Goal: Browse casually: Explore the website without a specific task or goal

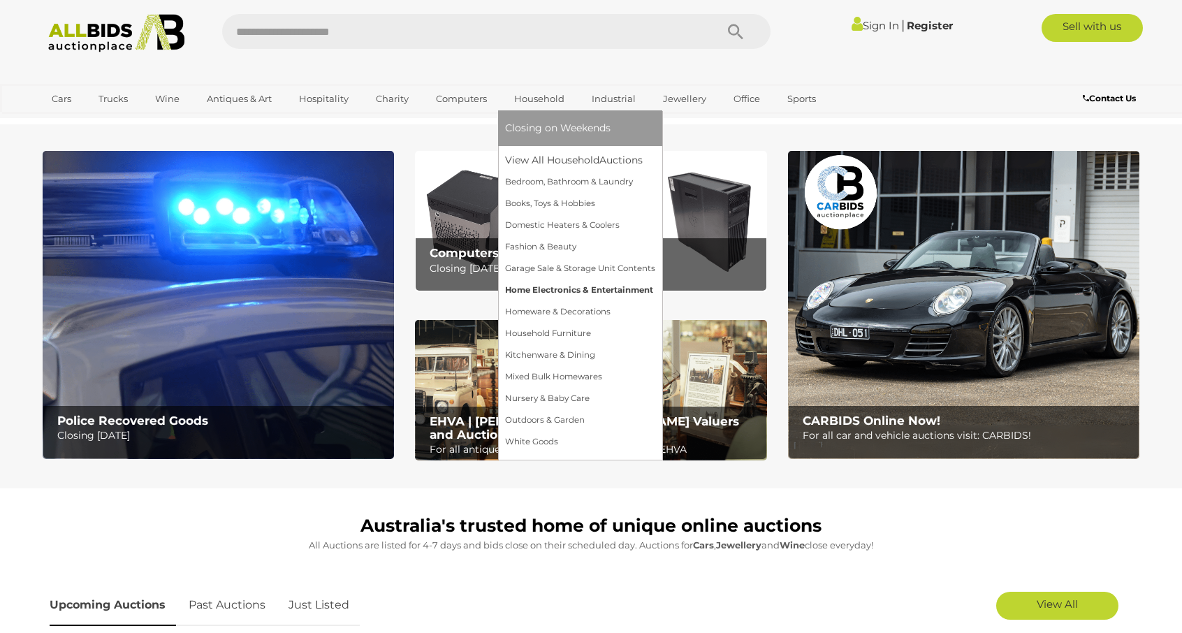
click at [545, 291] on link "Home Electronics & Entertainment" at bounding box center [580, 291] width 150 height 22
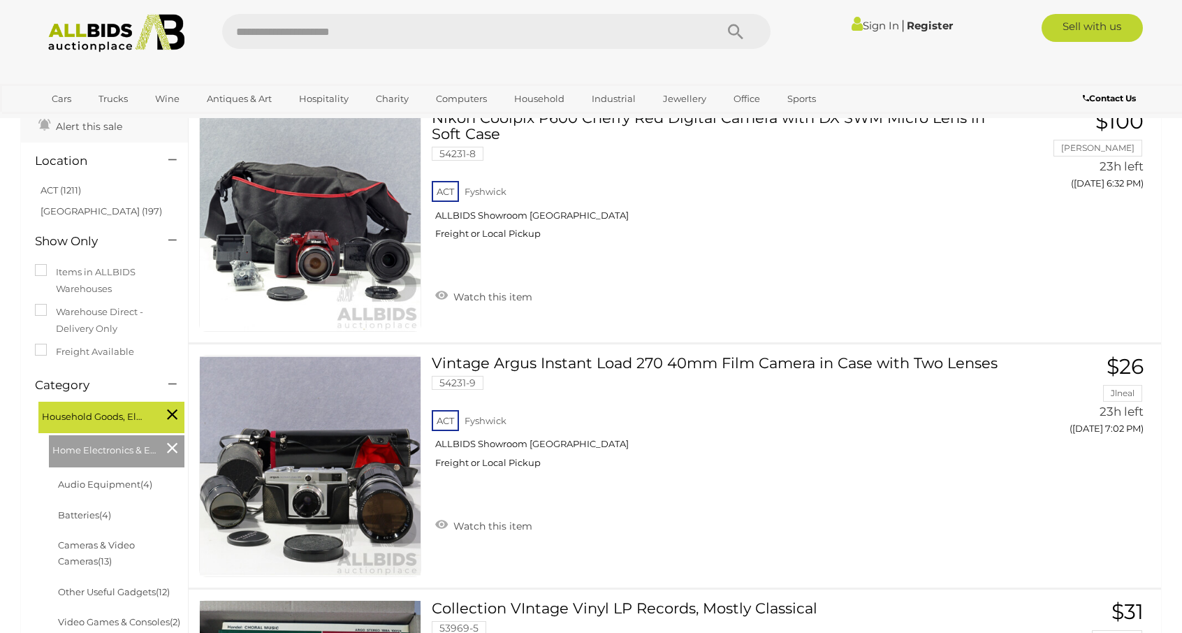
scroll to position [140, 0]
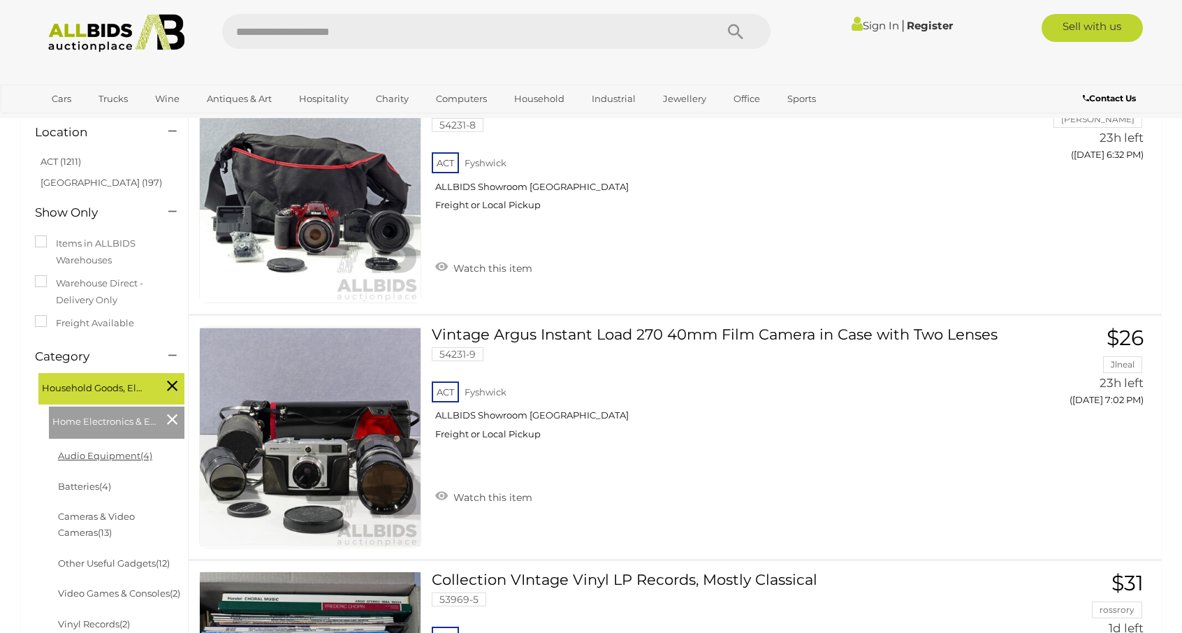
click at [117, 456] on link "Audio Equipment (4)" at bounding box center [105, 455] width 94 height 11
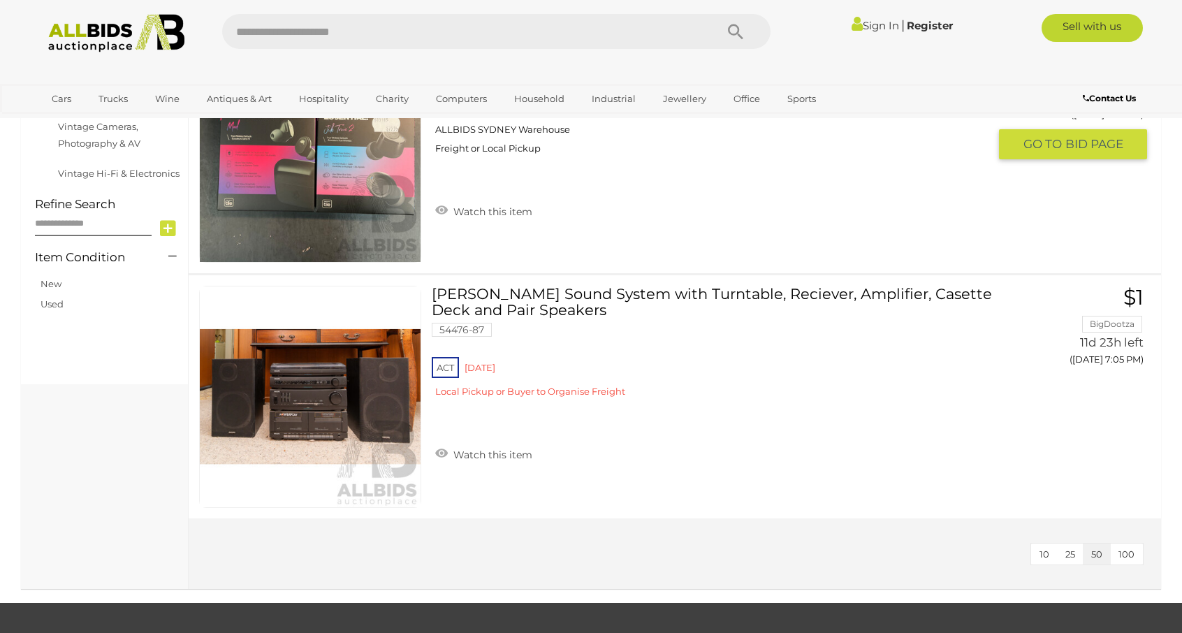
scroll to position [699, 0]
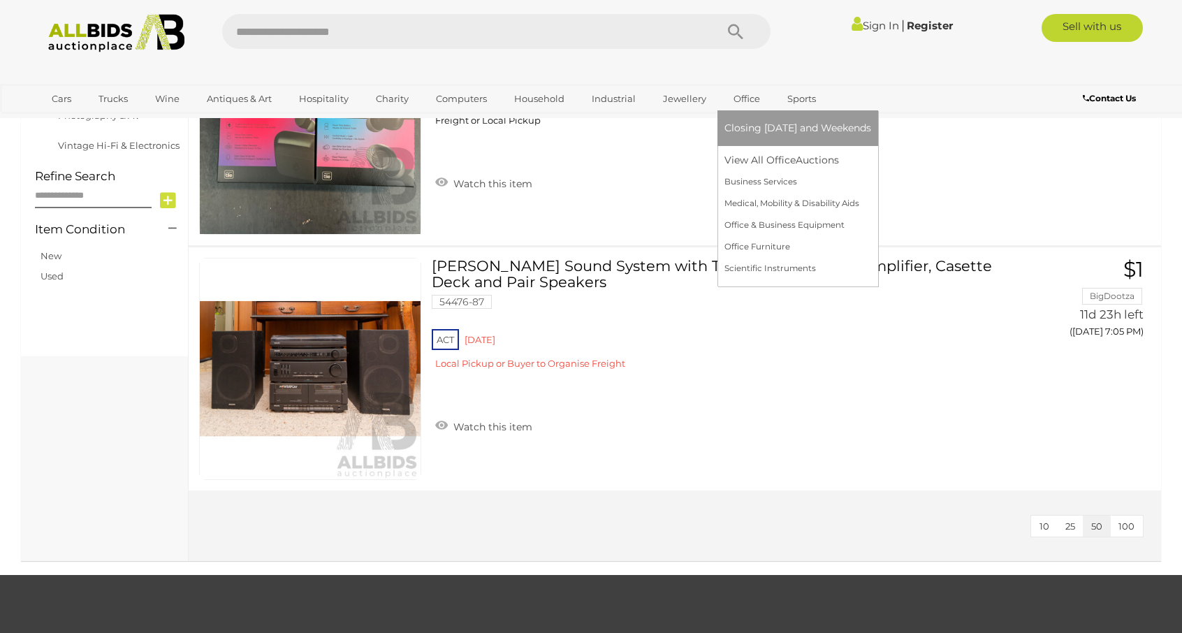
click at [736, 97] on link "Office" at bounding box center [747, 98] width 45 height 23
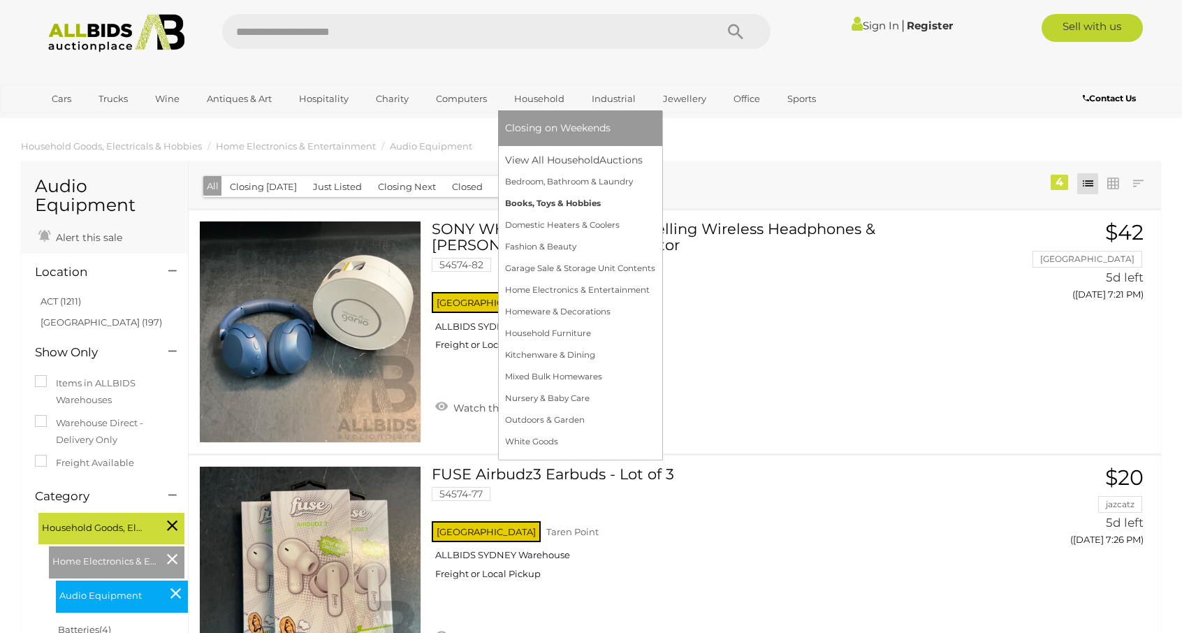
click at [540, 203] on link "Books, Toys & Hobbies" at bounding box center [580, 204] width 150 height 22
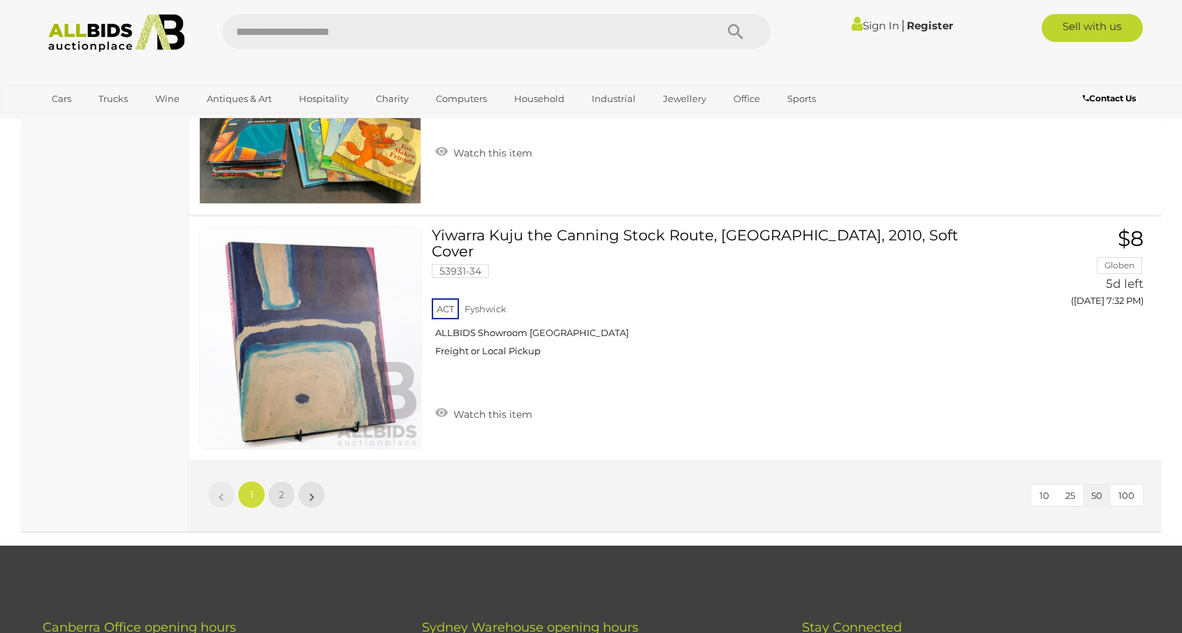
scroll to position [12020, 0]
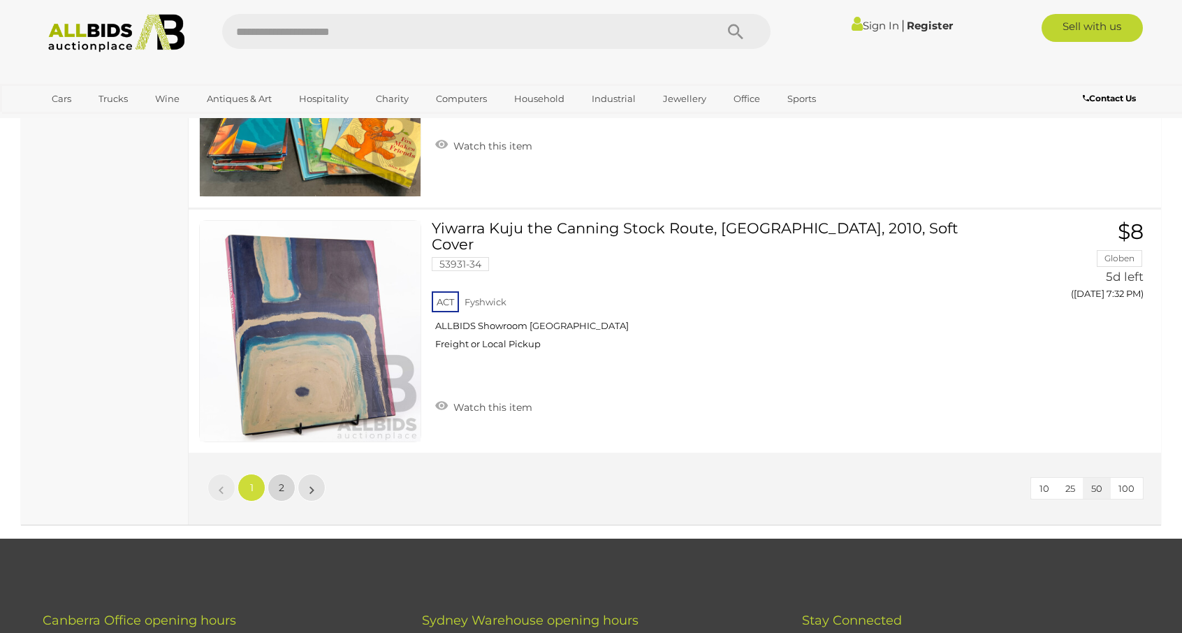
click at [278, 476] on link "2" at bounding box center [282, 488] width 28 height 28
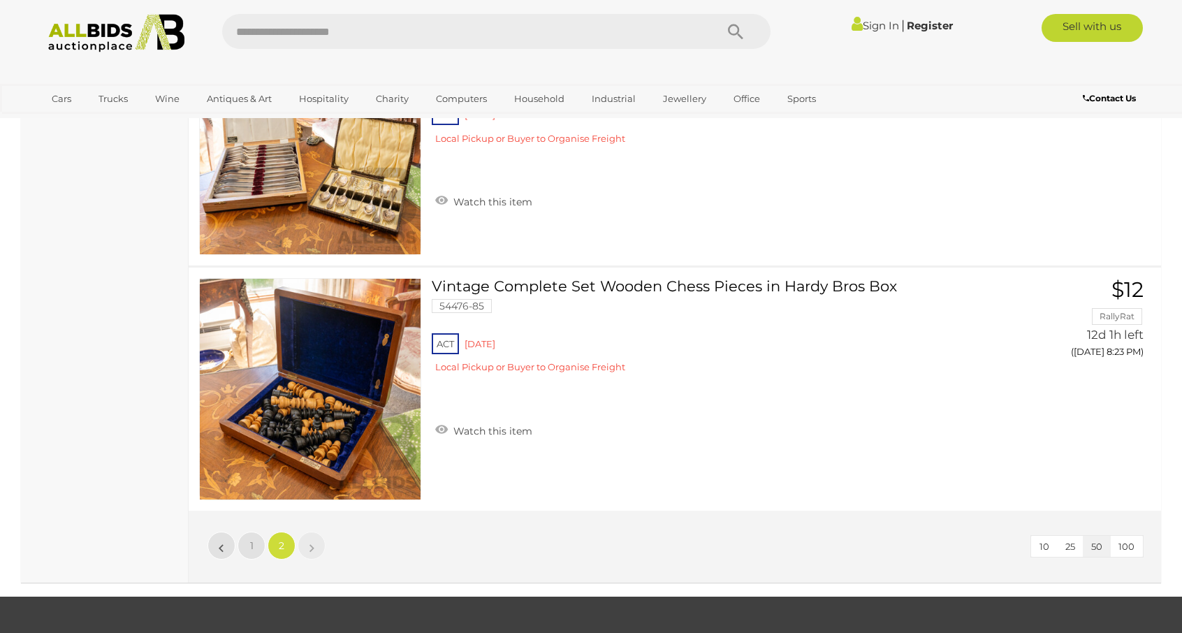
scroll to position [3353, 0]
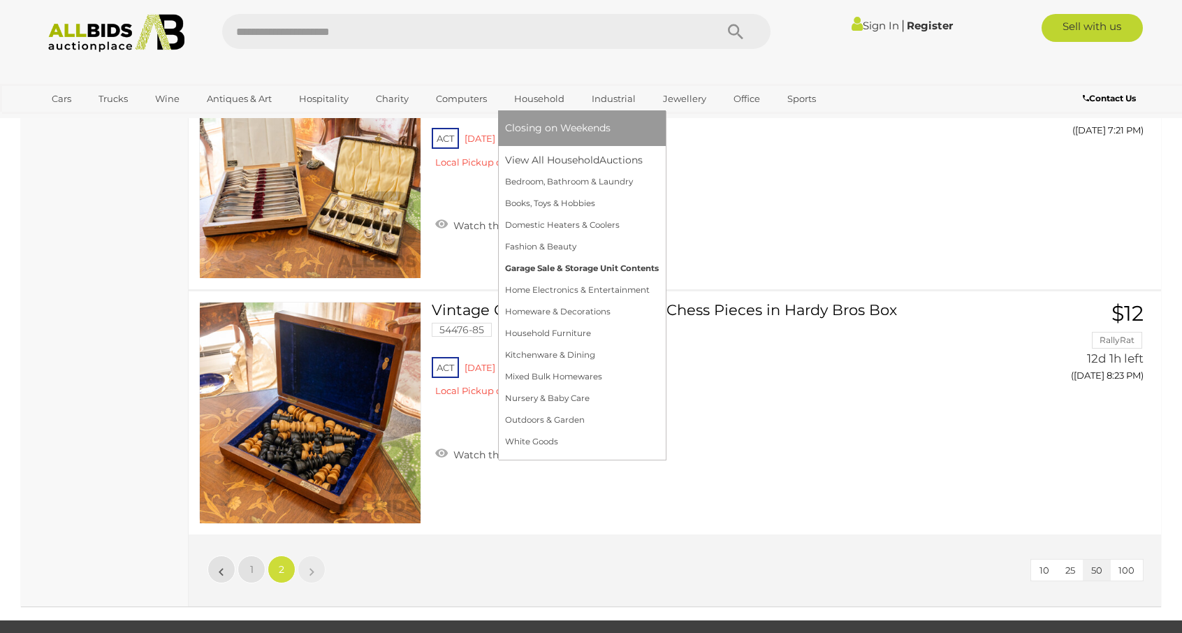
click at [542, 265] on link "Garage Sale & Storage Unit Contents" at bounding box center [582, 269] width 154 height 22
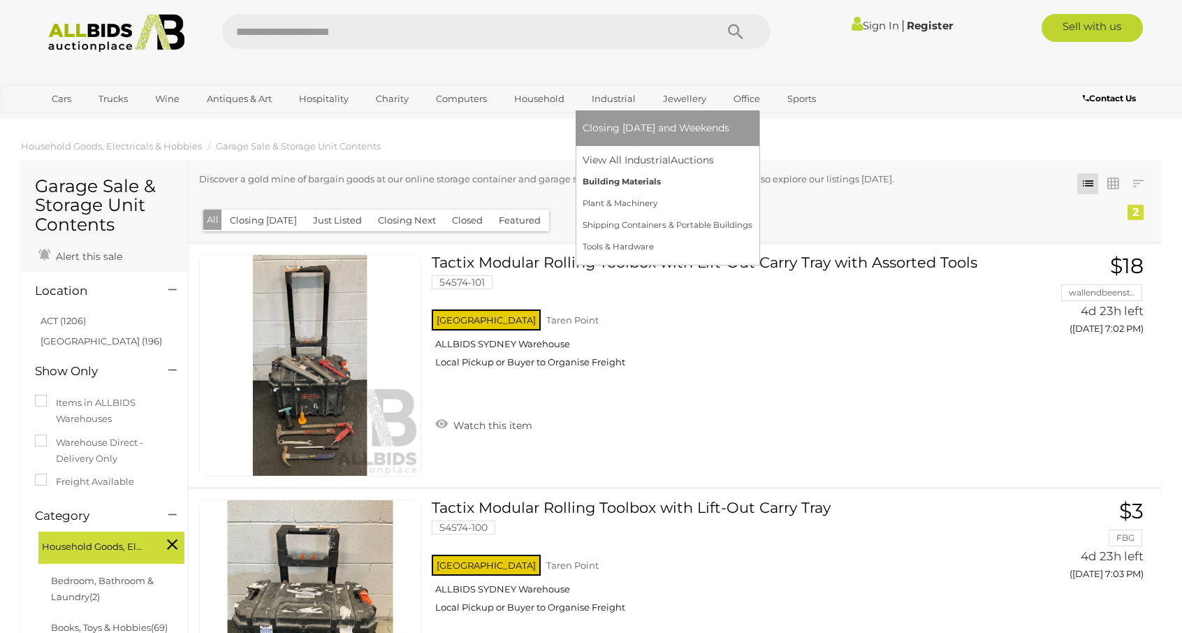
click at [625, 180] on link "Building Materials" at bounding box center [668, 182] width 170 height 22
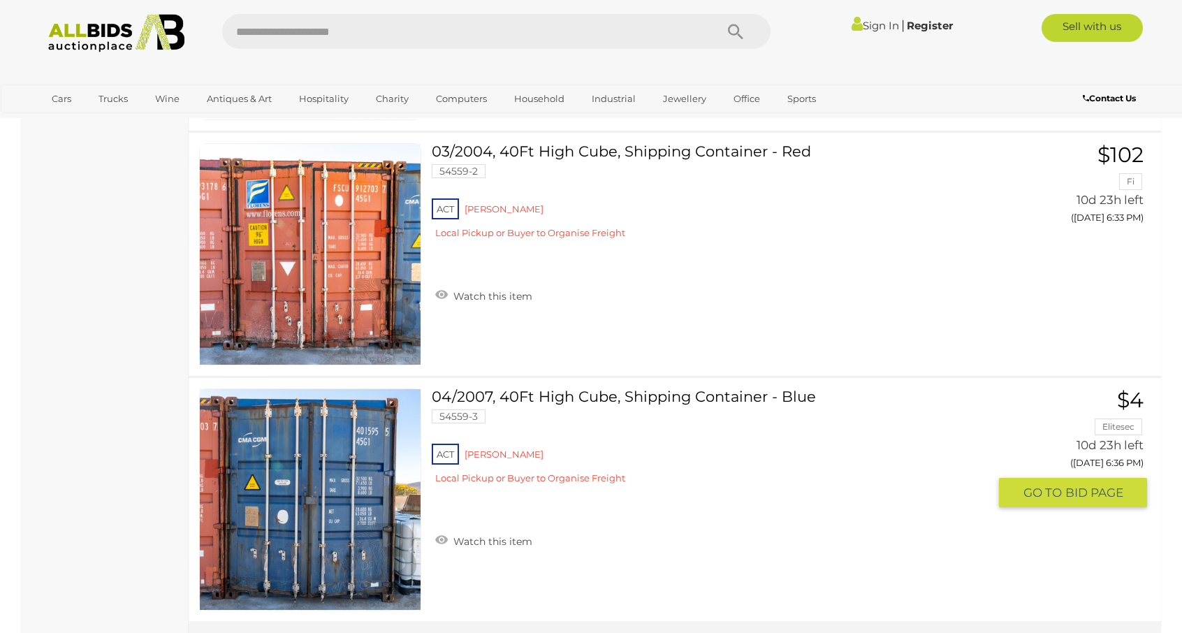
scroll to position [7268, 0]
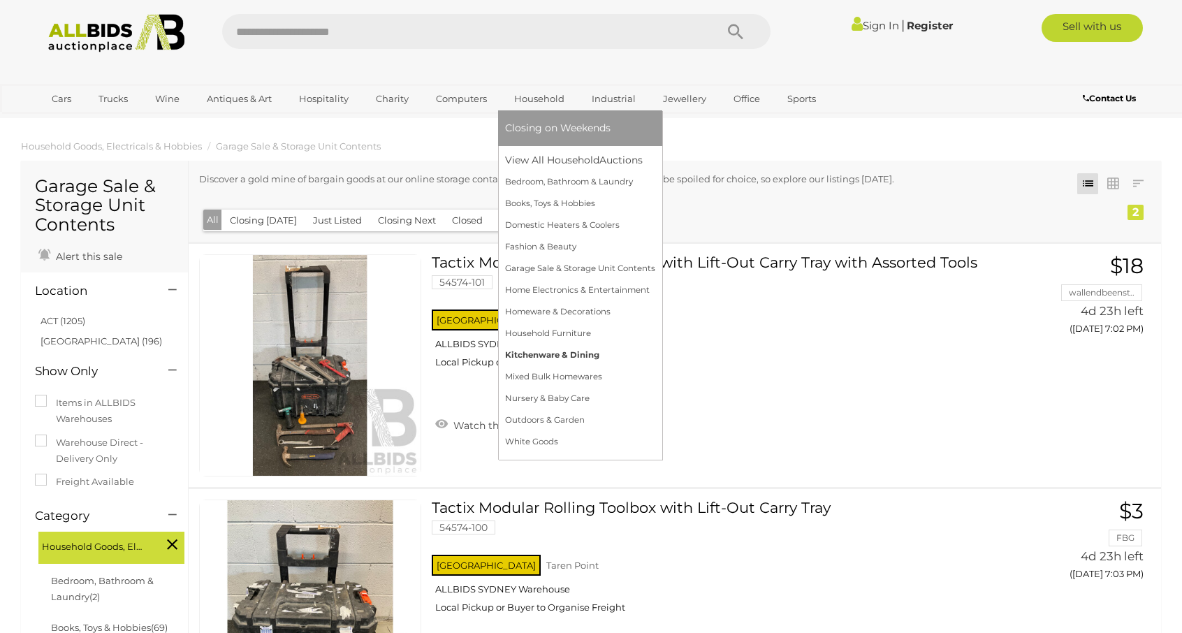
click at [544, 352] on link "Kitchenware & Dining" at bounding box center [580, 356] width 150 height 22
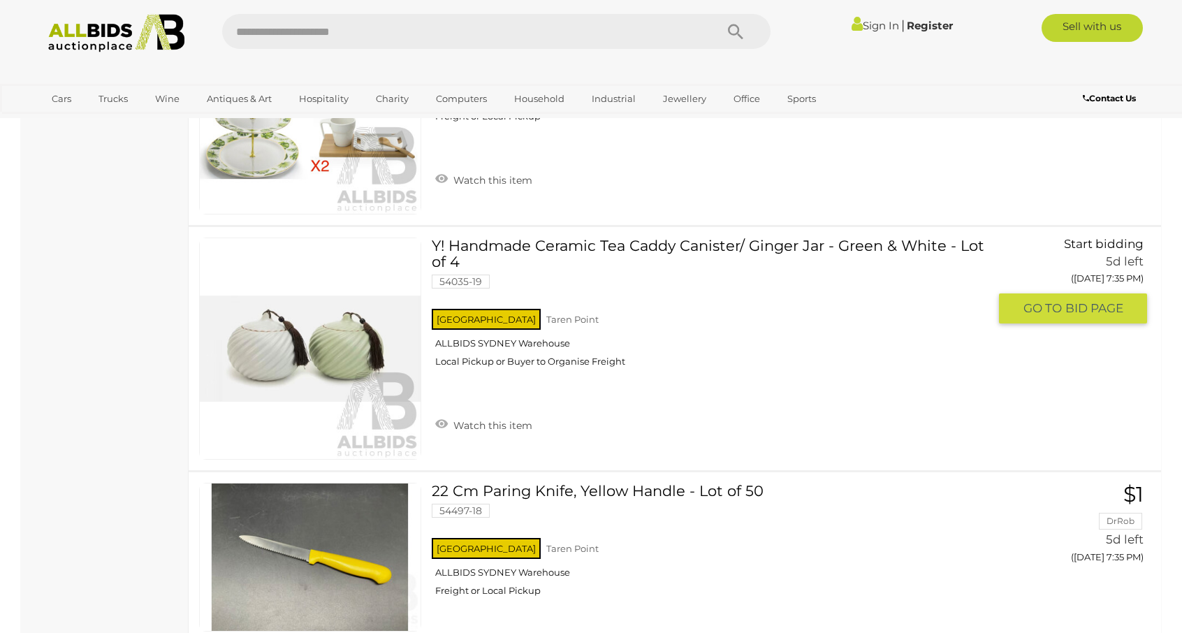
scroll to position [1957, 0]
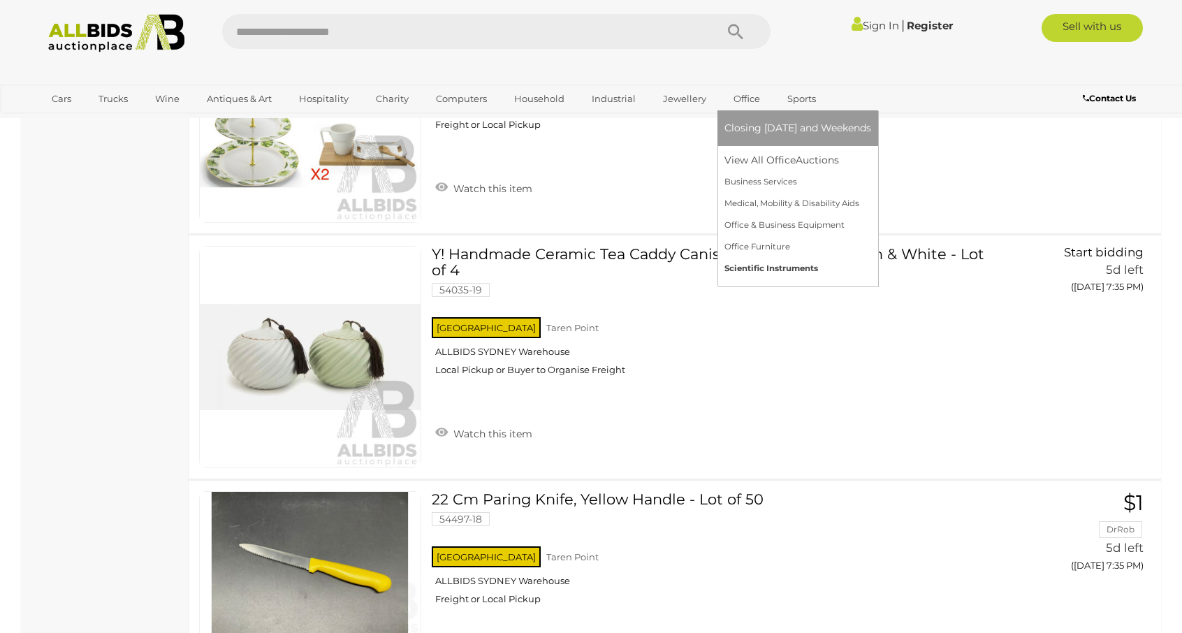
click at [775, 269] on link "Scientific Instruments" at bounding box center [798, 269] width 147 height 22
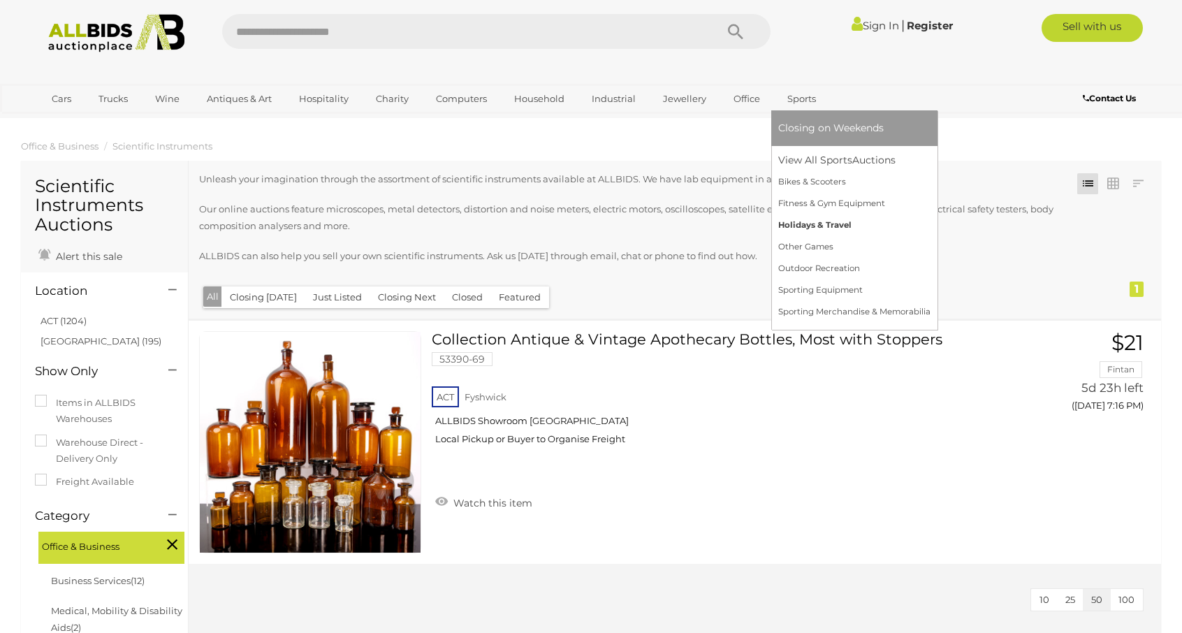
click at [823, 225] on link "Holidays & Travel" at bounding box center [855, 226] width 152 height 22
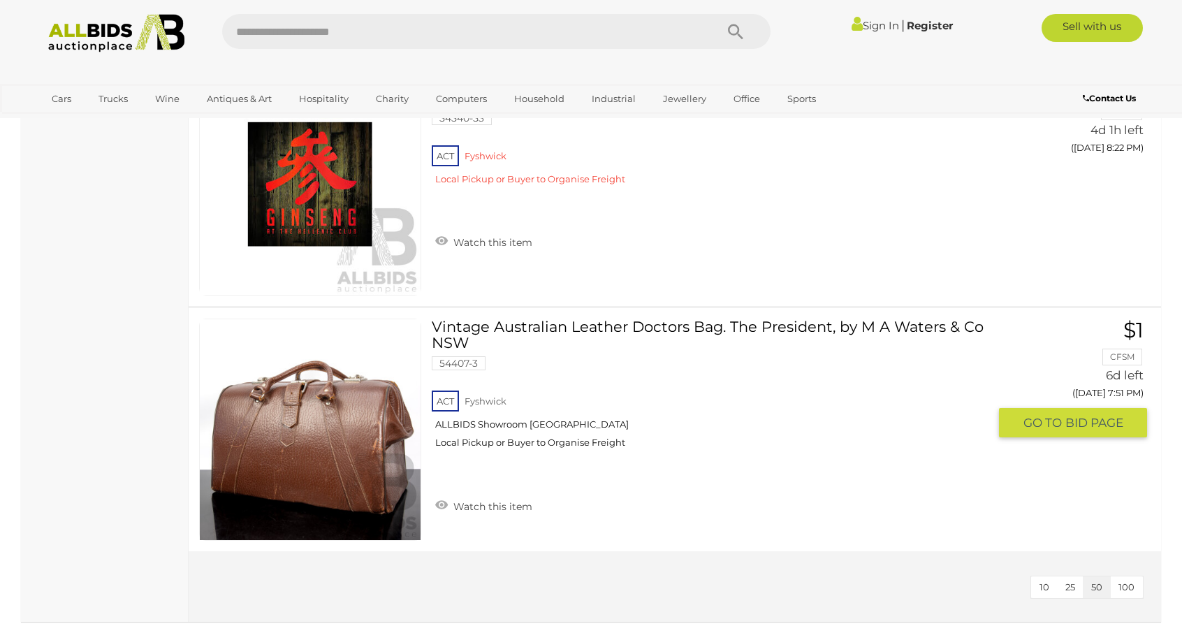
scroll to position [6150, 0]
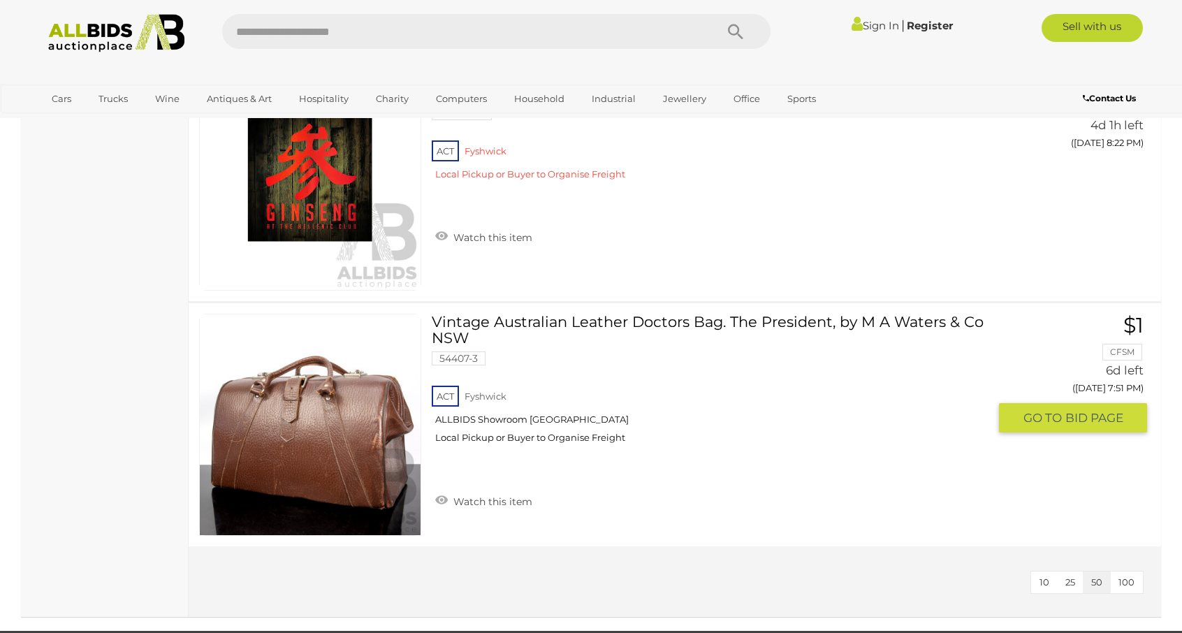
click at [288, 392] on link at bounding box center [310, 425] width 222 height 222
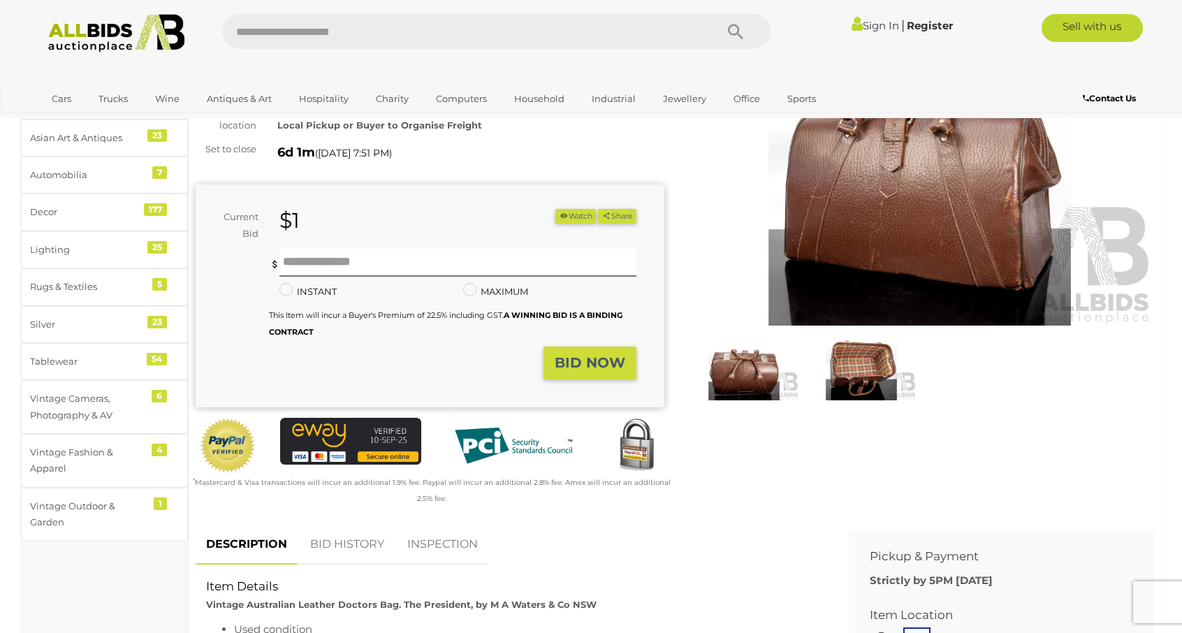
scroll to position [210, 0]
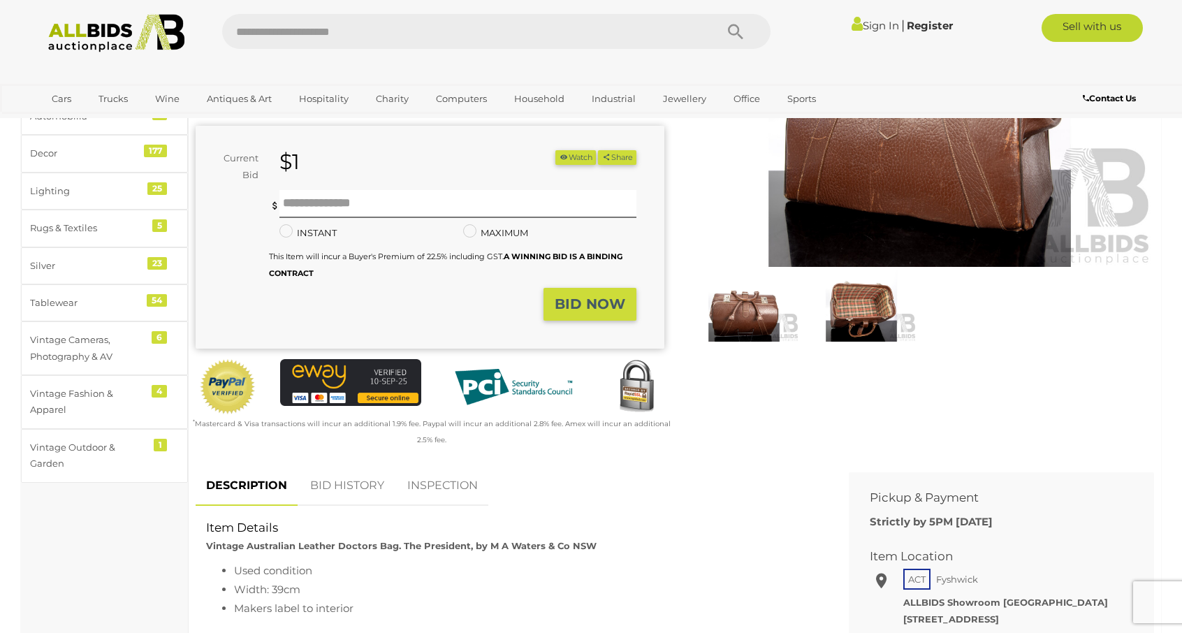
click at [879, 304] on img at bounding box center [861, 305] width 110 height 71
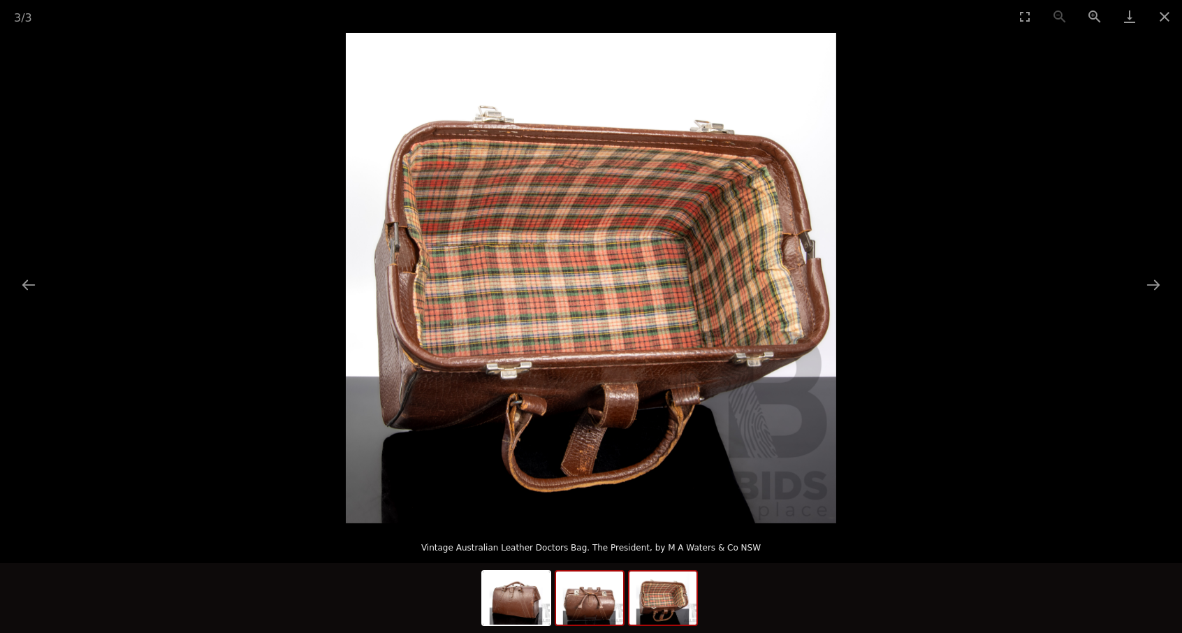
click at [602, 607] on img at bounding box center [589, 598] width 67 height 53
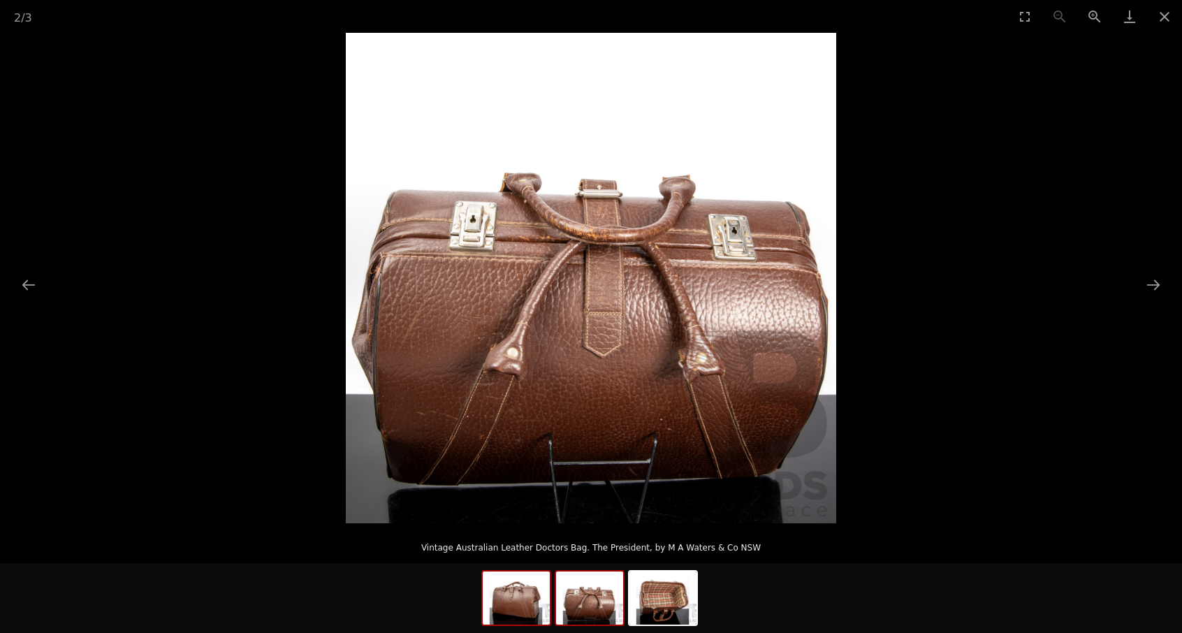
click at [523, 609] on img at bounding box center [516, 598] width 67 height 53
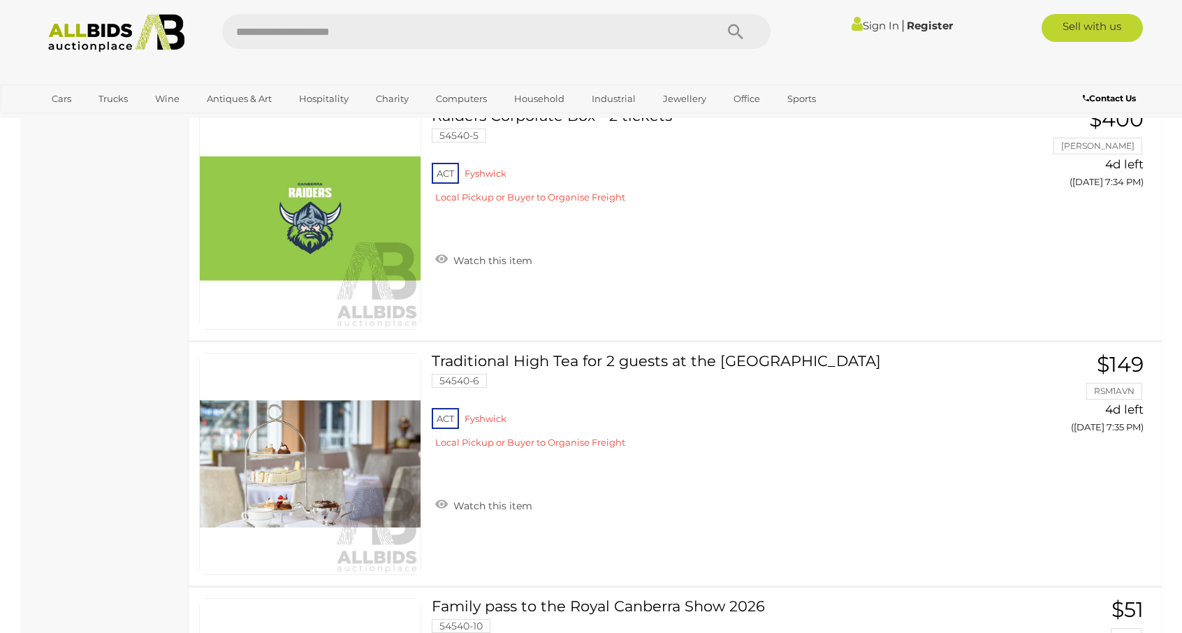
scroll to position [6373, 0]
